Goal: Information Seeking & Learning: Learn about a topic

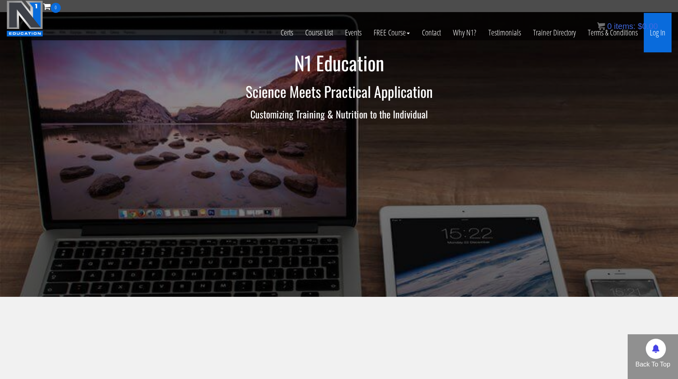
click at [654, 36] on link "Log In" at bounding box center [657, 32] width 28 height 39
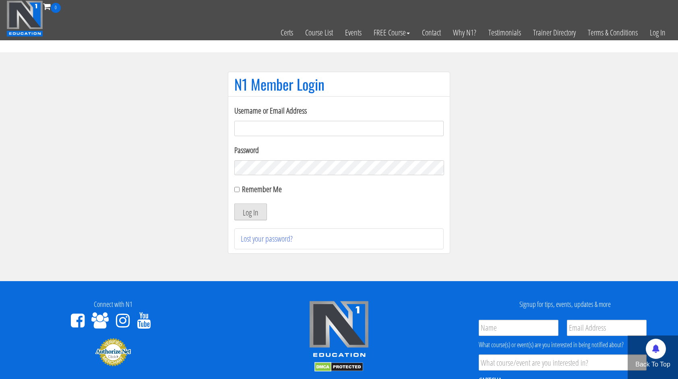
type input "miten.fitness@gmail.com"
click at [251, 214] on button "Log In" at bounding box center [250, 211] width 33 height 17
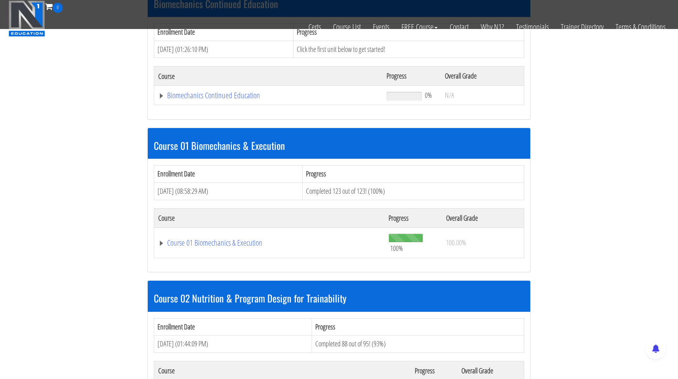
scroll to position [282, 0]
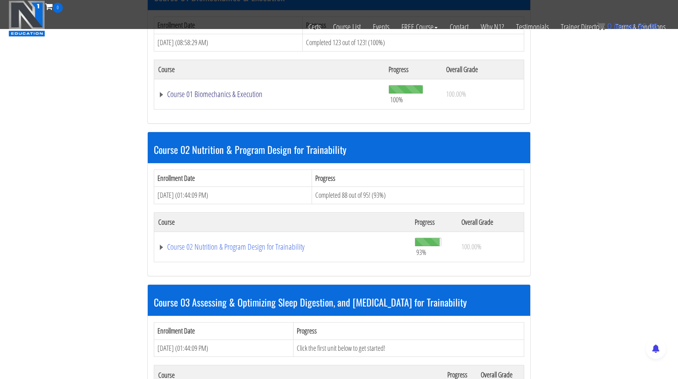
click at [213, 93] on link "Course 01 Biomechanics & Execution" at bounding box center [269, 94] width 222 height 8
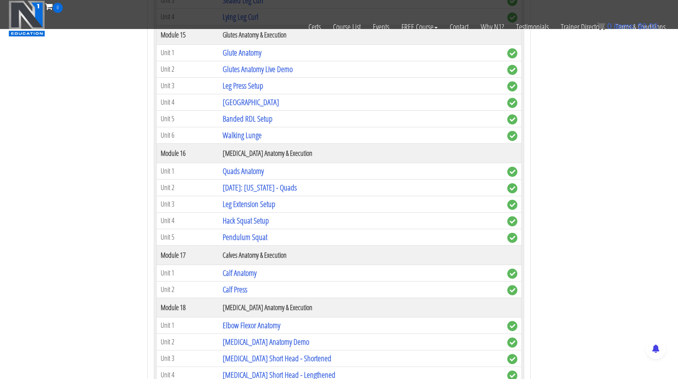
scroll to position [2213, 0]
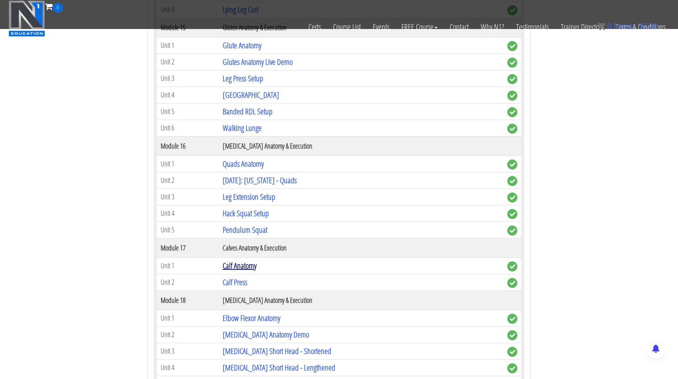
click at [242, 260] on link "Calf Anatomy" at bounding box center [240, 265] width 34 height 11
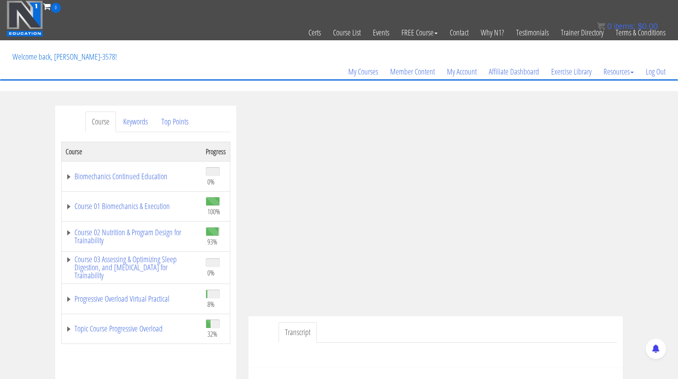
click at [651, 250] on div "Course Keywords Top Points Course Progress Biomechanics Continued Education 0% …" at bounding box center [339, 332] width 678 height 455
